Goal: Information Seeking & Learning: Understand process/instructions

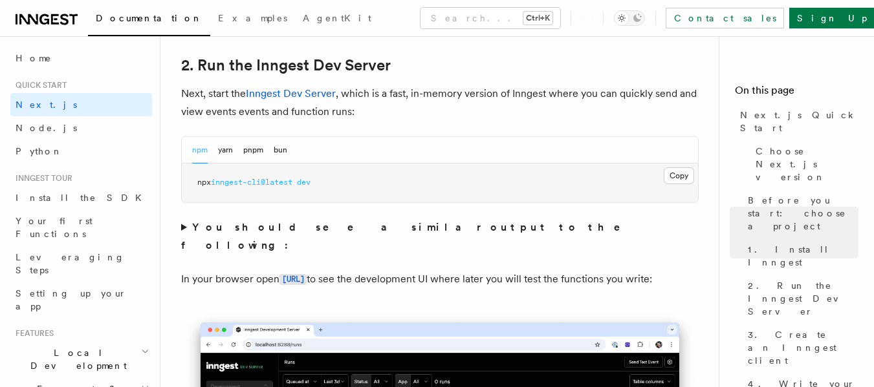
scroll to position [905, 0]
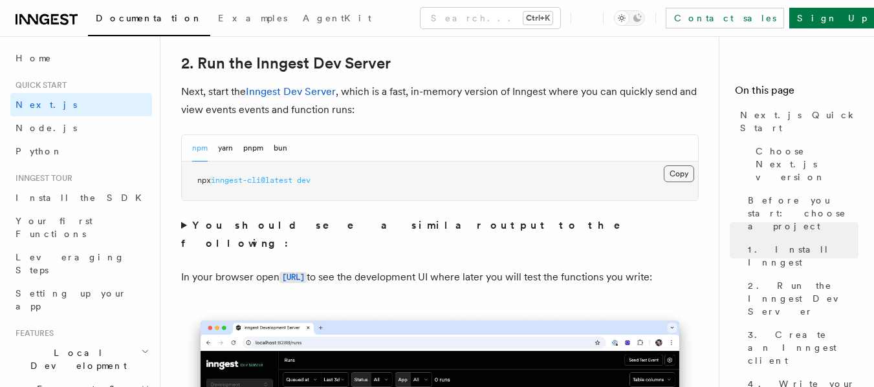
click at [672, 174] on button "Copy Copied" at bounding box center [678, 174] width 30 height 17
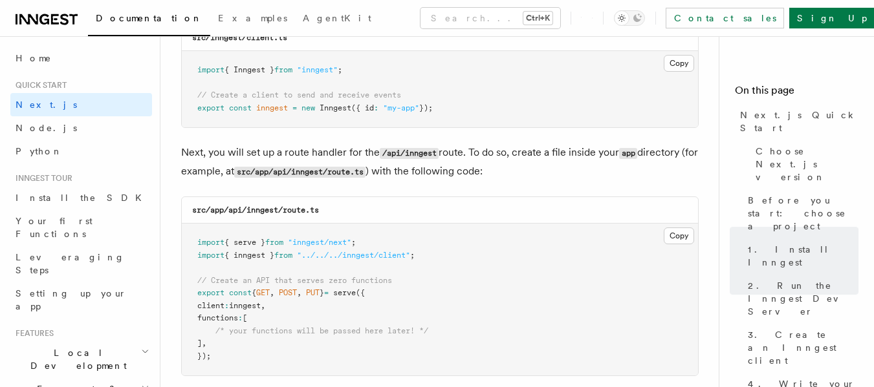
scroll to position [1746, 0]
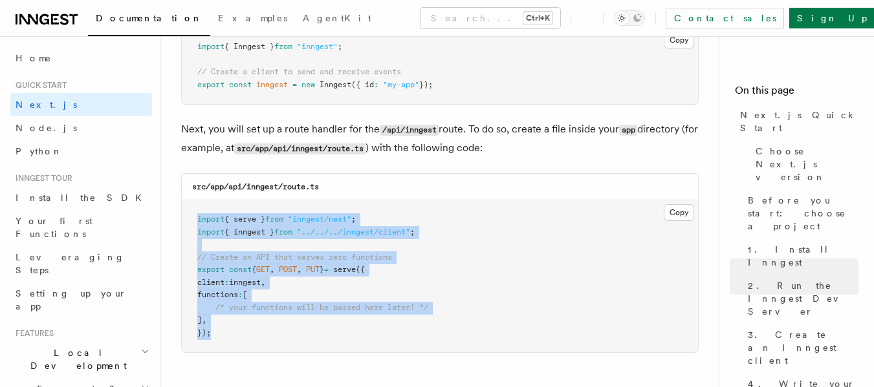
drag, startPoint x: 194, startPoint y: 213, endPoint x: 217, endPoint y: 327, distance: 116.8
click at [217, 327] on pre "import { serve } from "inngest/next" ; import { inngest } from "../../../innges…" at bounding box center [440, 276] width 516 height 152
click at [678, 214] on button "Copy Copied" at bounding box center [678, 212] width 30 height 17
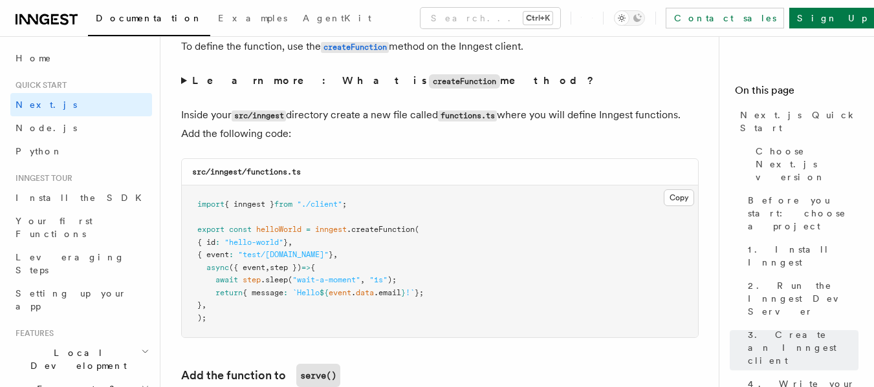
scroll to position [2263, 0]
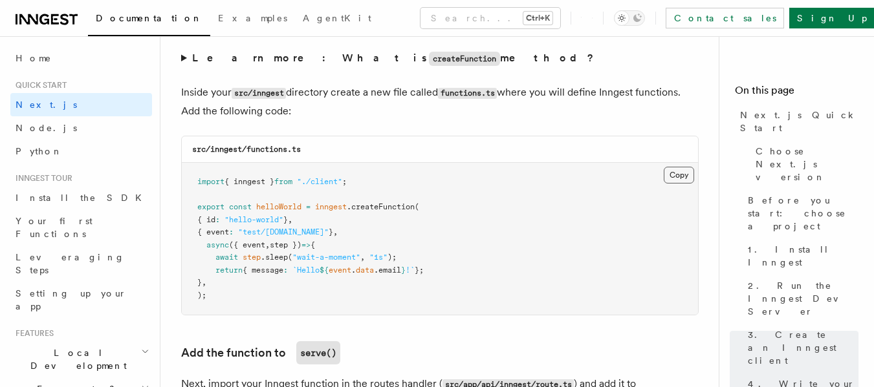
click at [682, 169] on button "Copy Copied" at bounding box center [678, 175] width 30 height 17
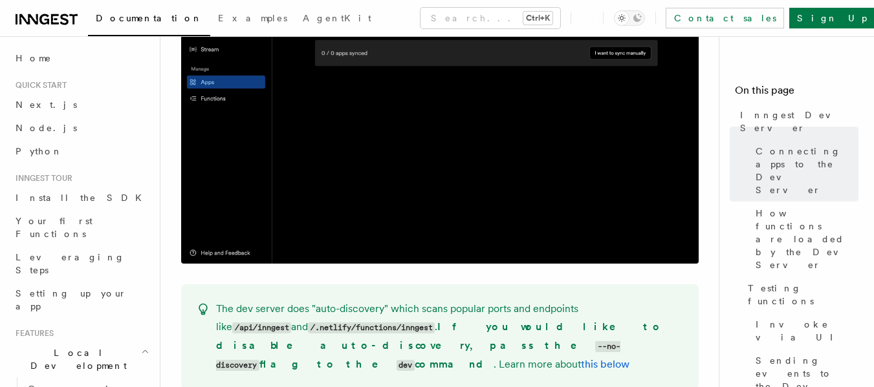
scroll to position [1035, 0]
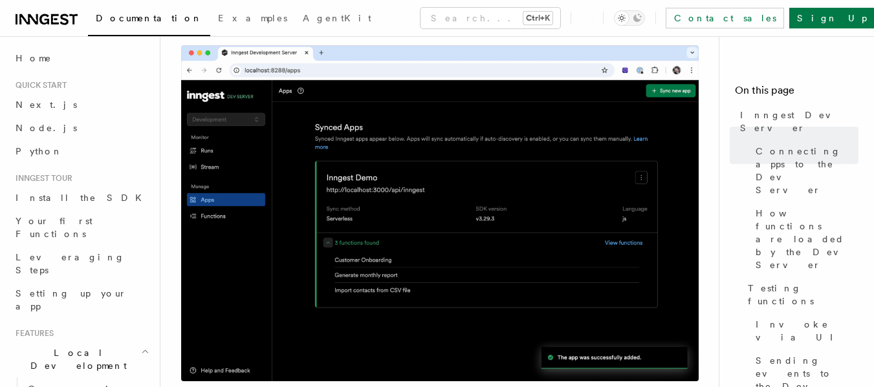
click at [378, 176] on img at bounding box center [439, 213] width 517 height 336
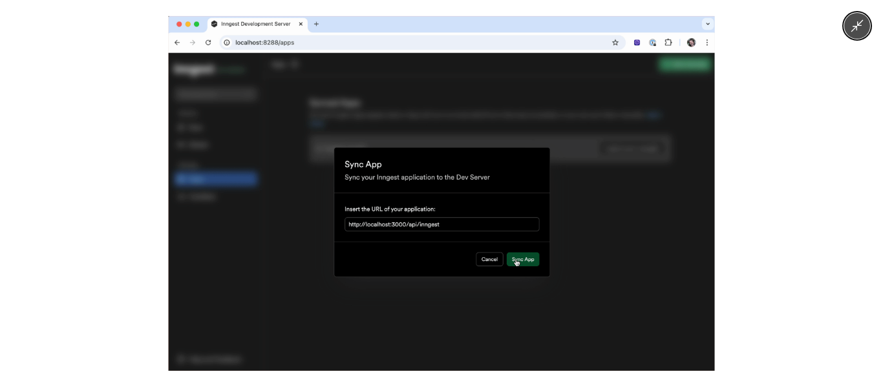
click at [292, 272] on img at bounding box center [442, 193] width 546 height 355
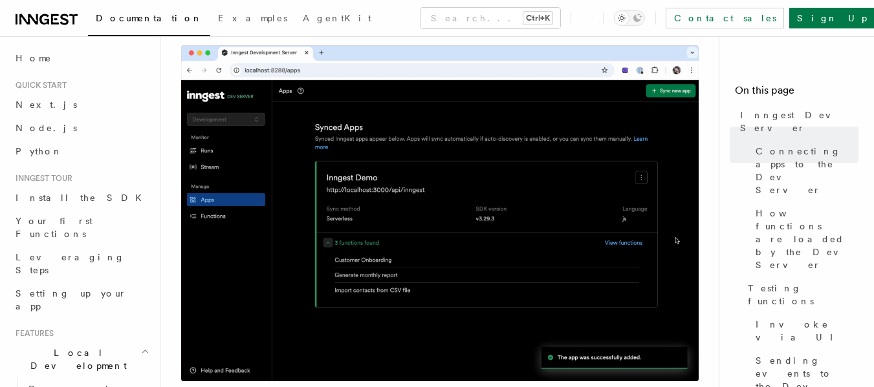
drag, startPoint x: 464, startPoint y: 206, endPoint x: 508, endPoint y: 131, distance: 87.0
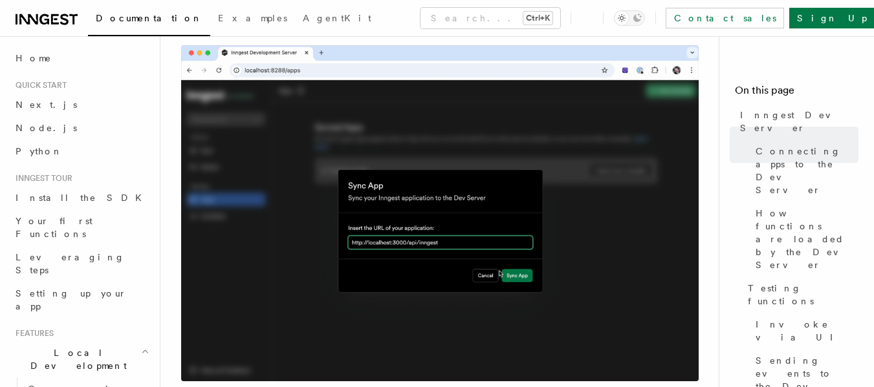
click at [465, 206] on img at bounding box center [439, 213] width 517 height 336
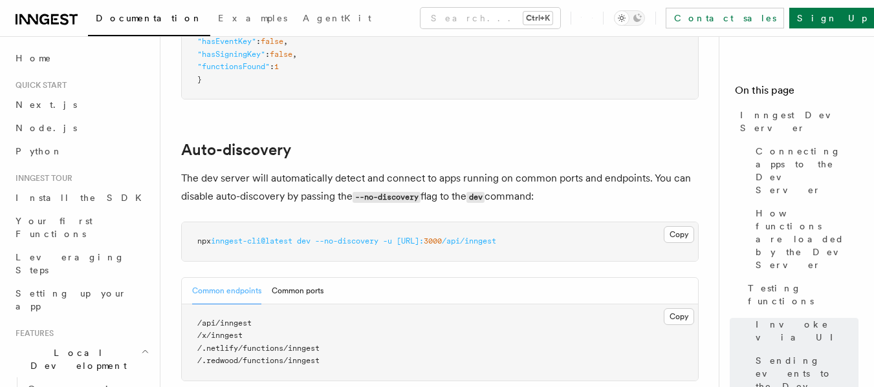
scroll to position [3880, 0]
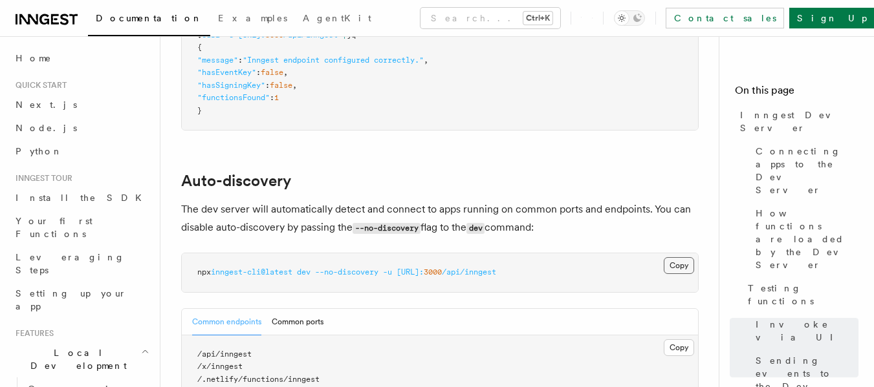
click at [673, 257] on button "Copy Copied" at bounding box center [678, 265] width 30 height 17
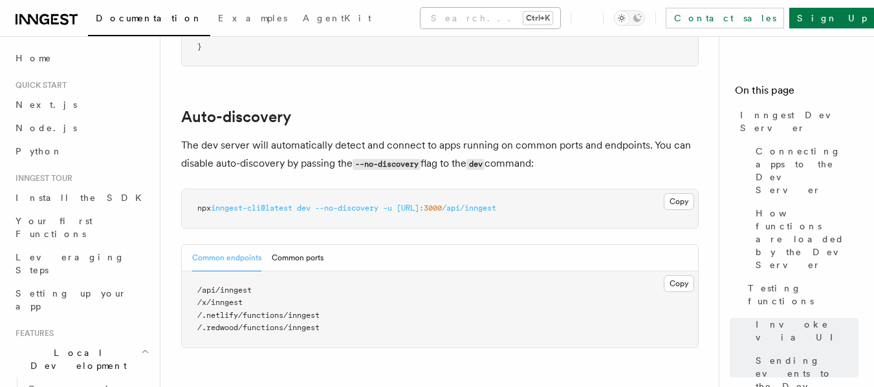
scroll to position [3945, 0]
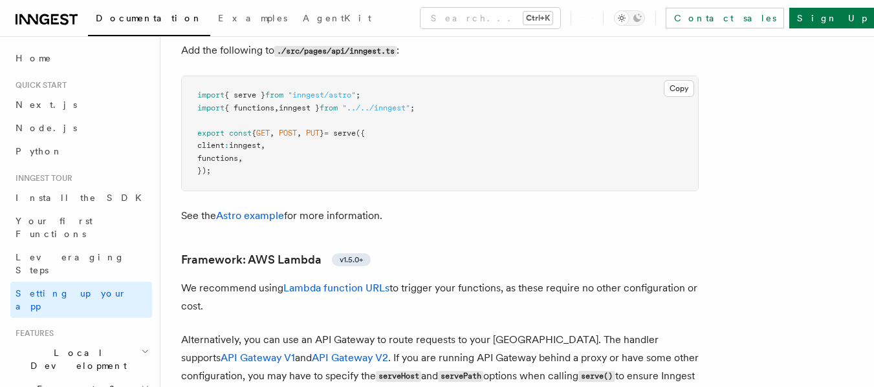
scroll to position [1035, 0]
